Goal: Information Seeking & Learning: Learn about a topic

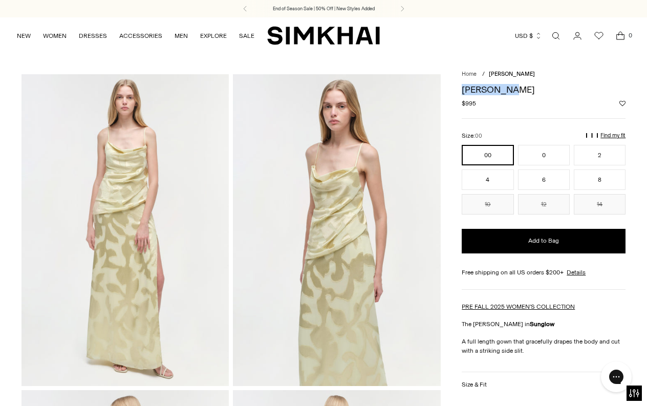
drag, startPoint x: 527, startPoint y: 89, endPoint x: 466, endPoint y: 84, distance: 61.7
click at [466, 85] on h1 "[PERSON_NAME]" at bounding box center [544, 89] width 164 height 9
copy h1 "[PERSON_NAME]"
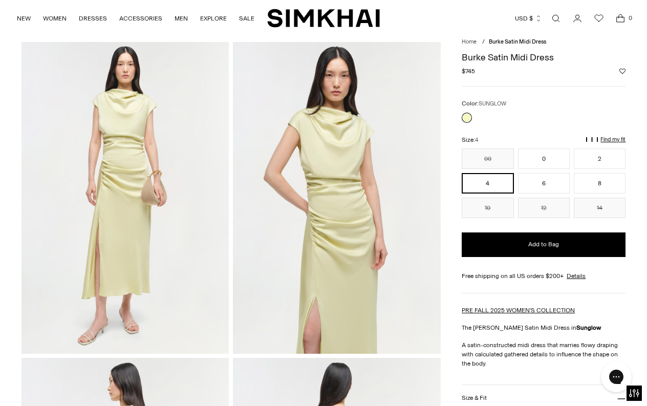
scroll to position [8, 0]
